Goal: Information Seeking & Learning: Learn about a topic

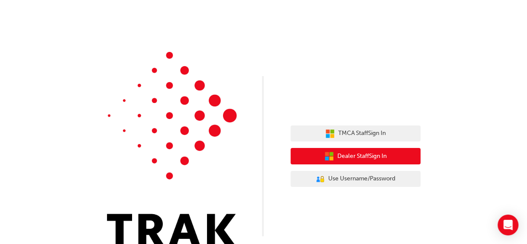
click at [347, 155] on span "Dealer Staff Sign In" at bounding box center [361, 156] width 49 height 10
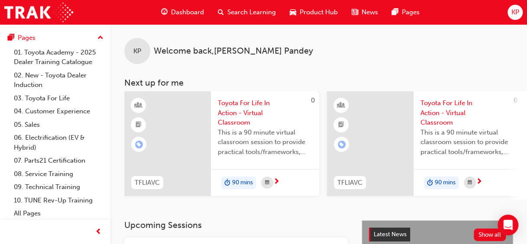
scroll to position [70, 0]
click at [68, 185] on link "09. Technical Training" at bounding box center [58, 186] width 96 height 13
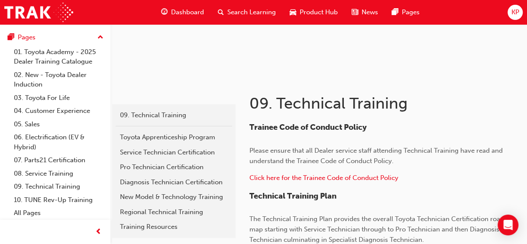
scroll to position [104, 0]
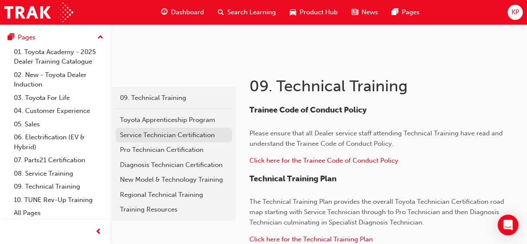
click at [202, 134] on div "Service Technician Certification" at bounding box center [174, 135] width 108 height 10
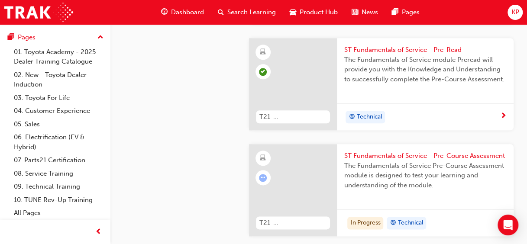
scroll to position [433, 0]
